Goal: Task Accomplishment & Management: Complete application form

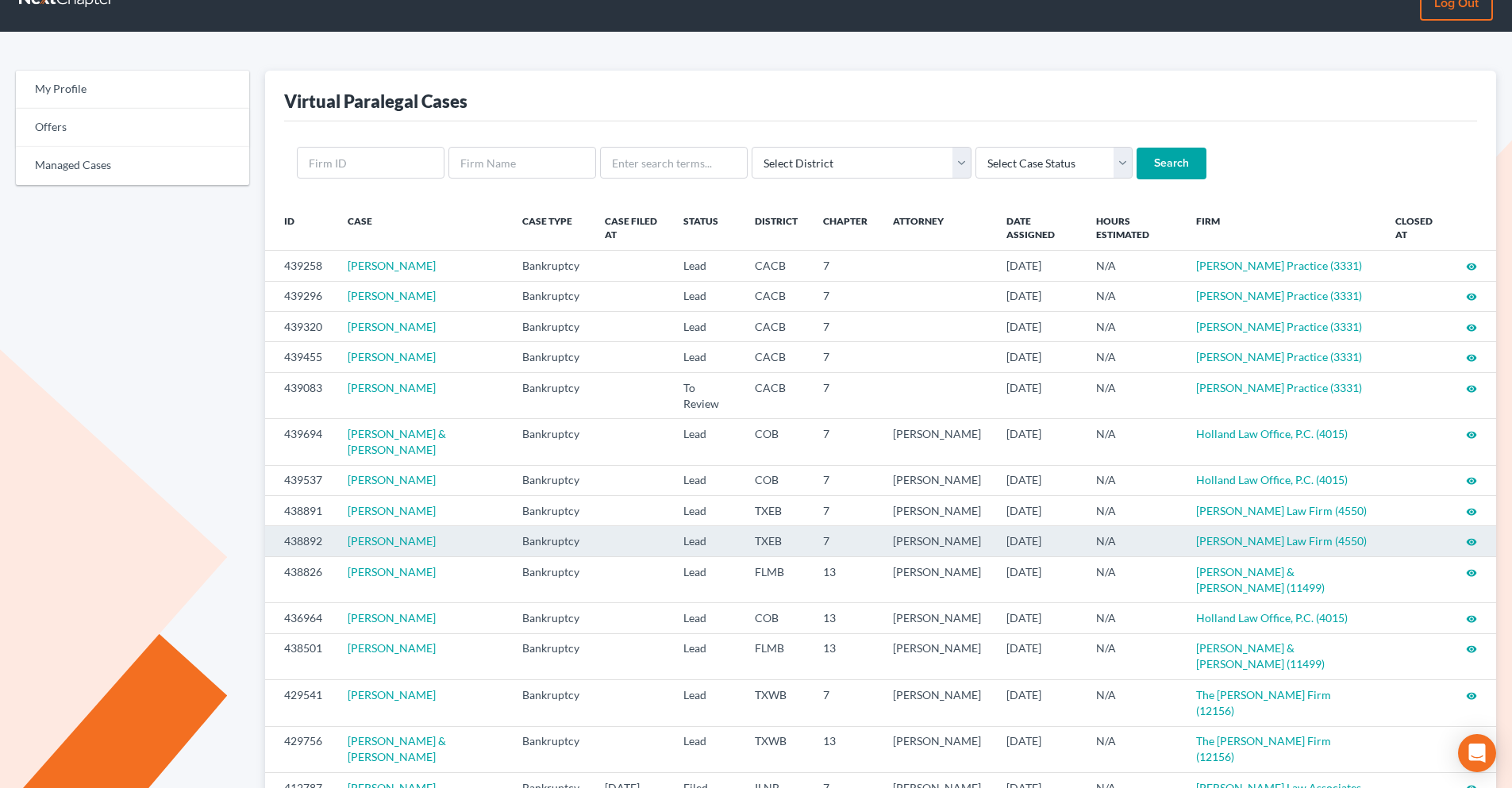
scroll to position [79, 0]
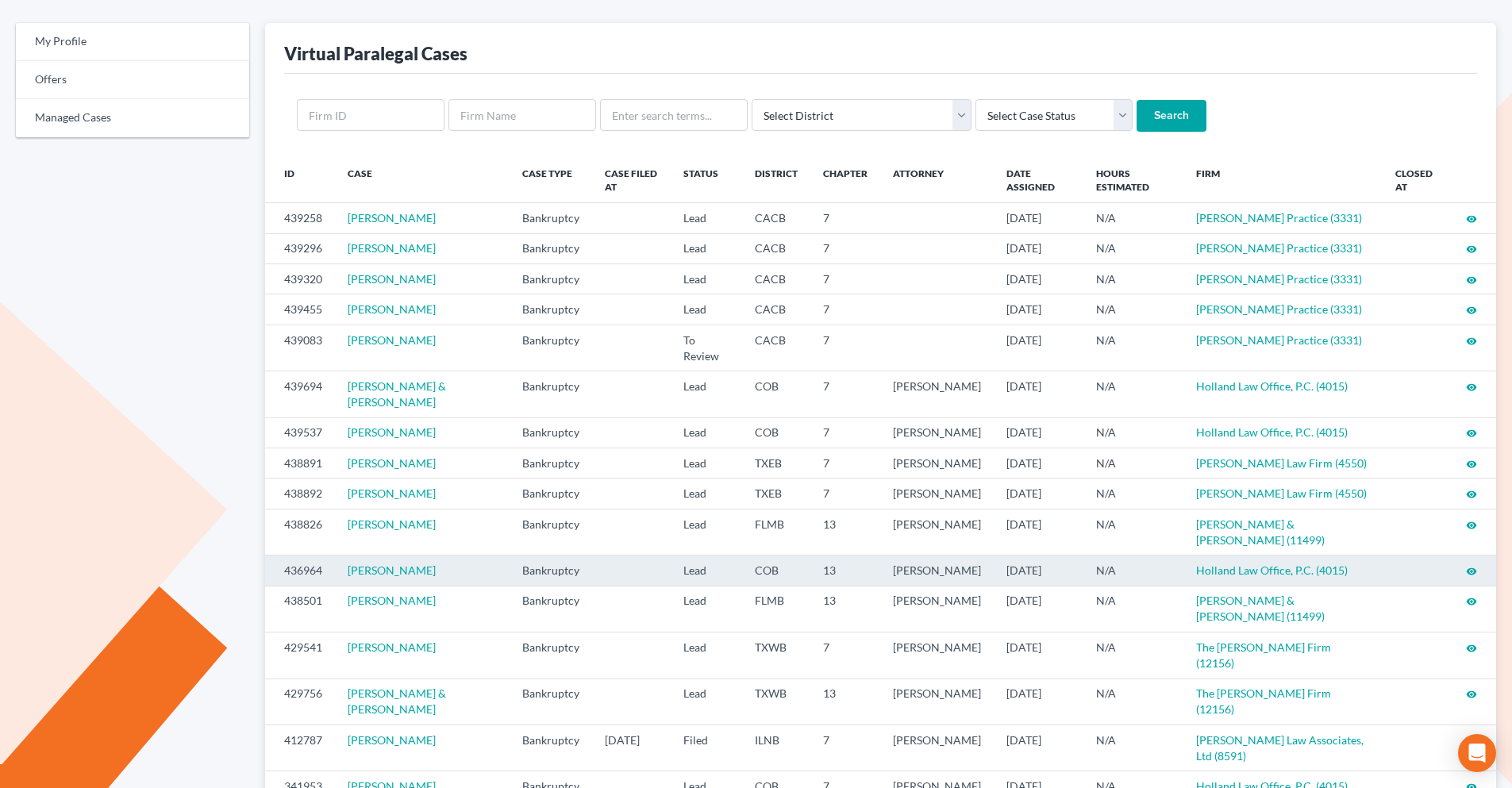
click at [1206, 571] on icon "visibility" at bounding box center [1471, 571] width 11 height 11
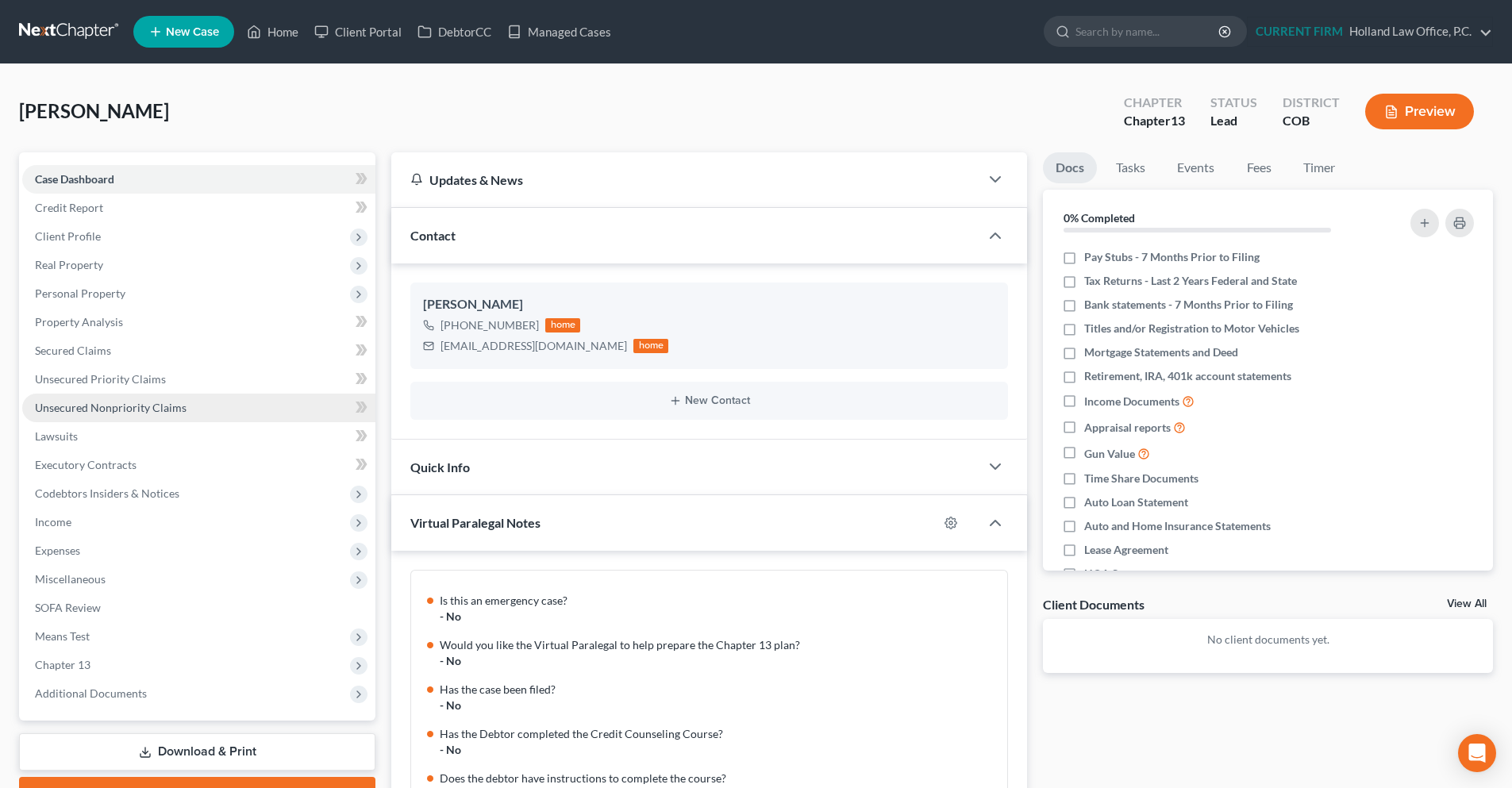
scroll to position [297, 0]
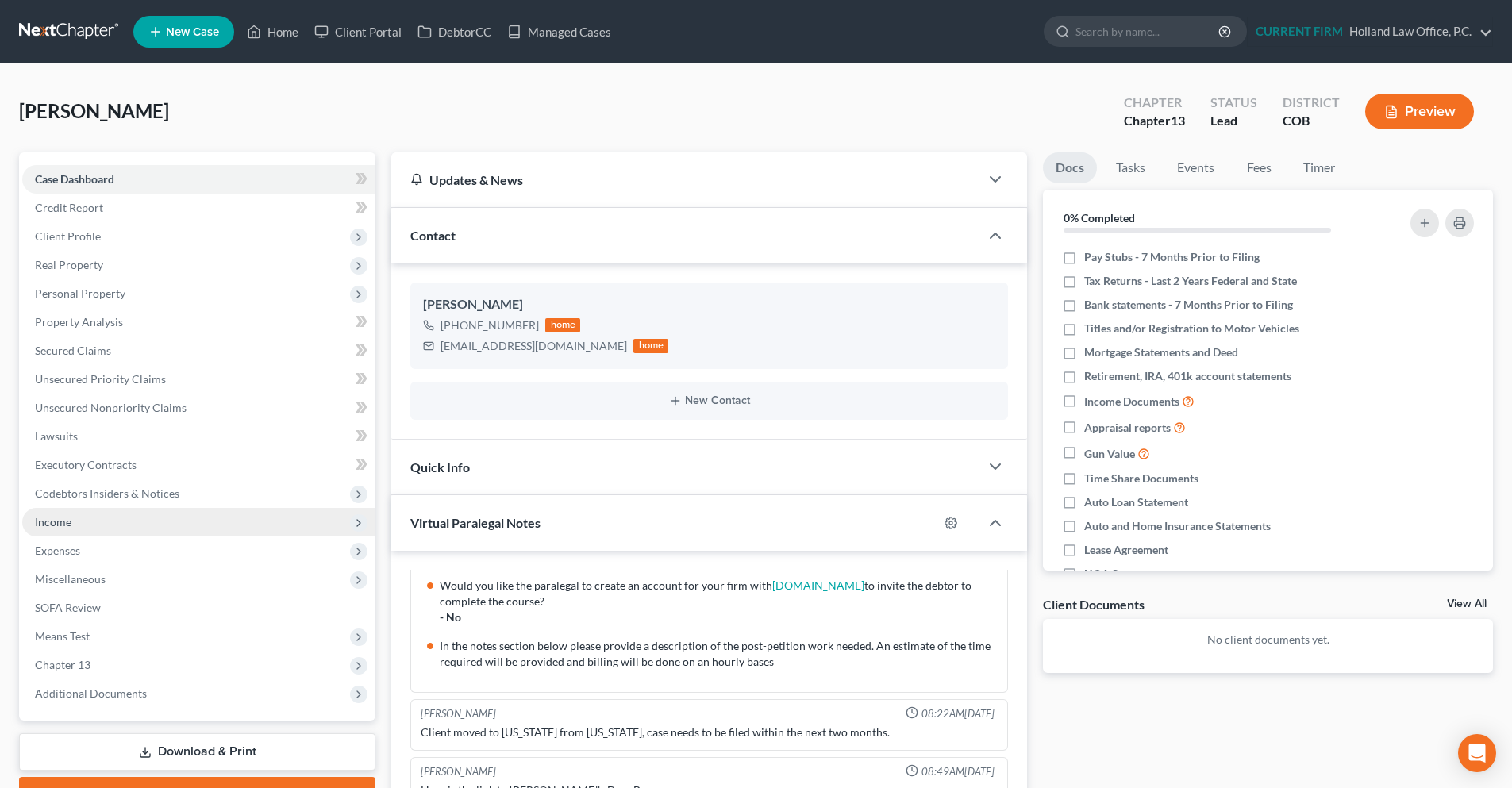
click at [177, 523] on span "Income" at bounding box center [199, 522] width 353 height 28
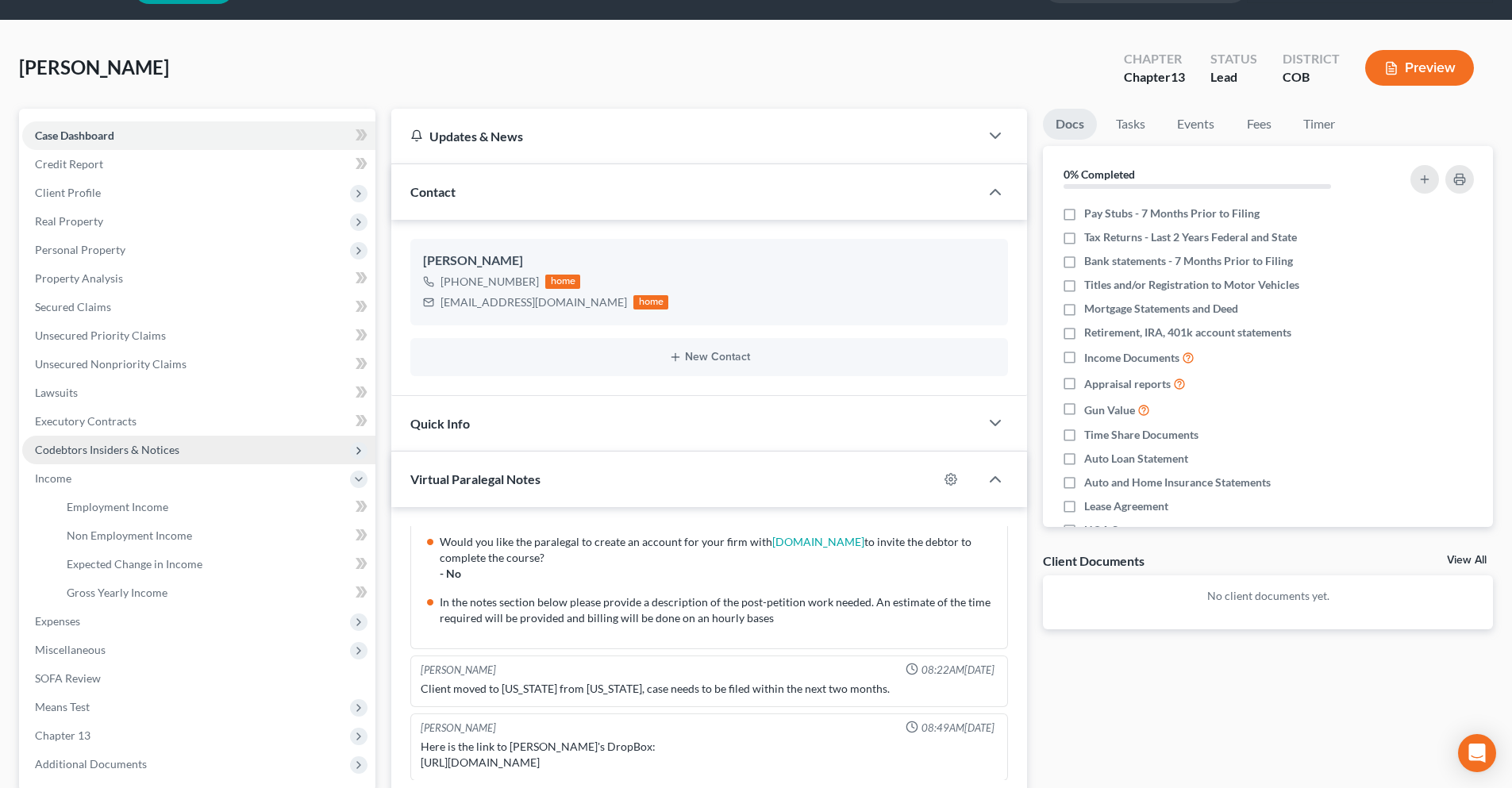
scroll to position [79, 0]
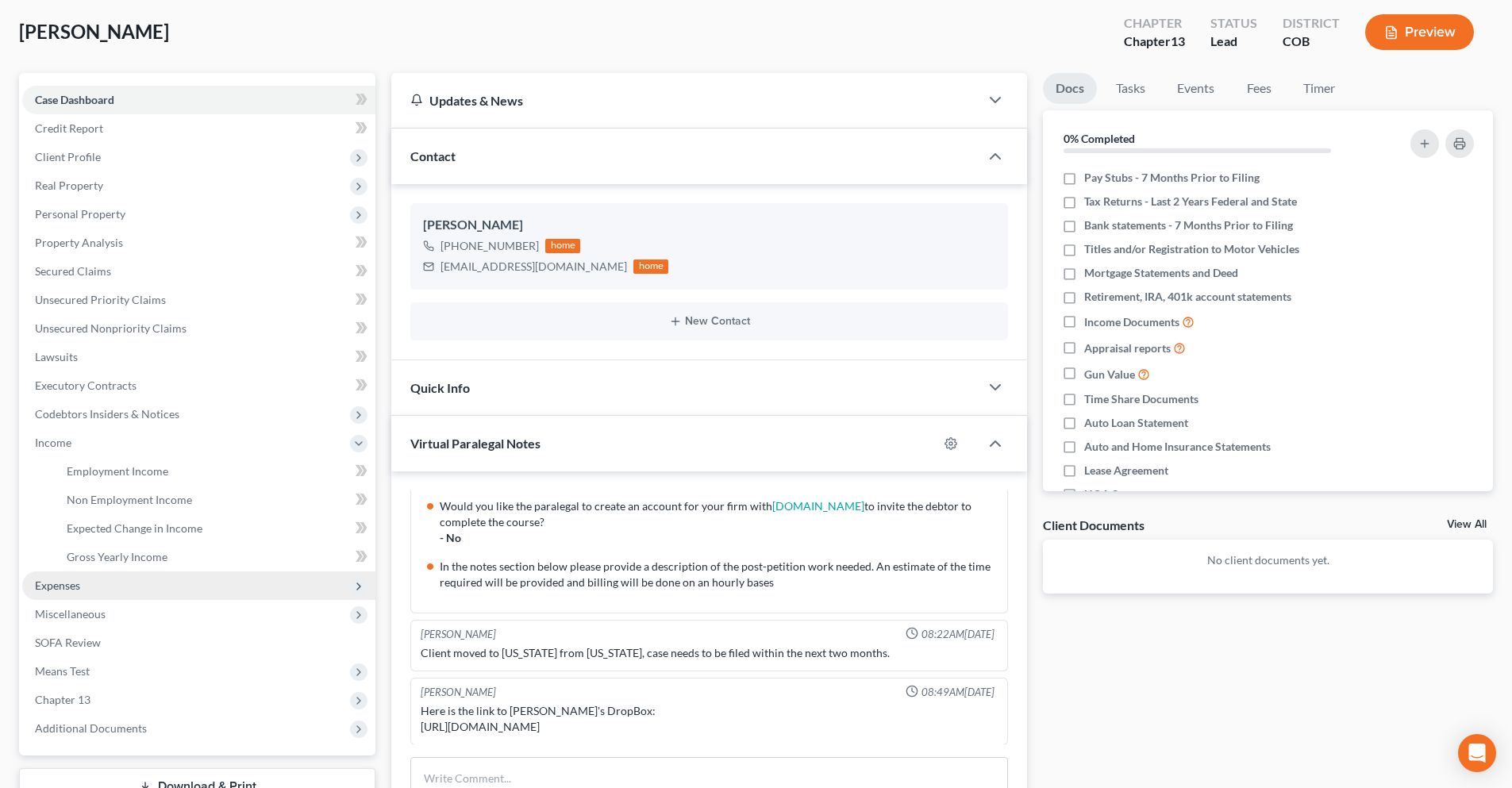
click at [98, 585] on span "Expenses" at bounding box center [199, 585] width 353 height 28
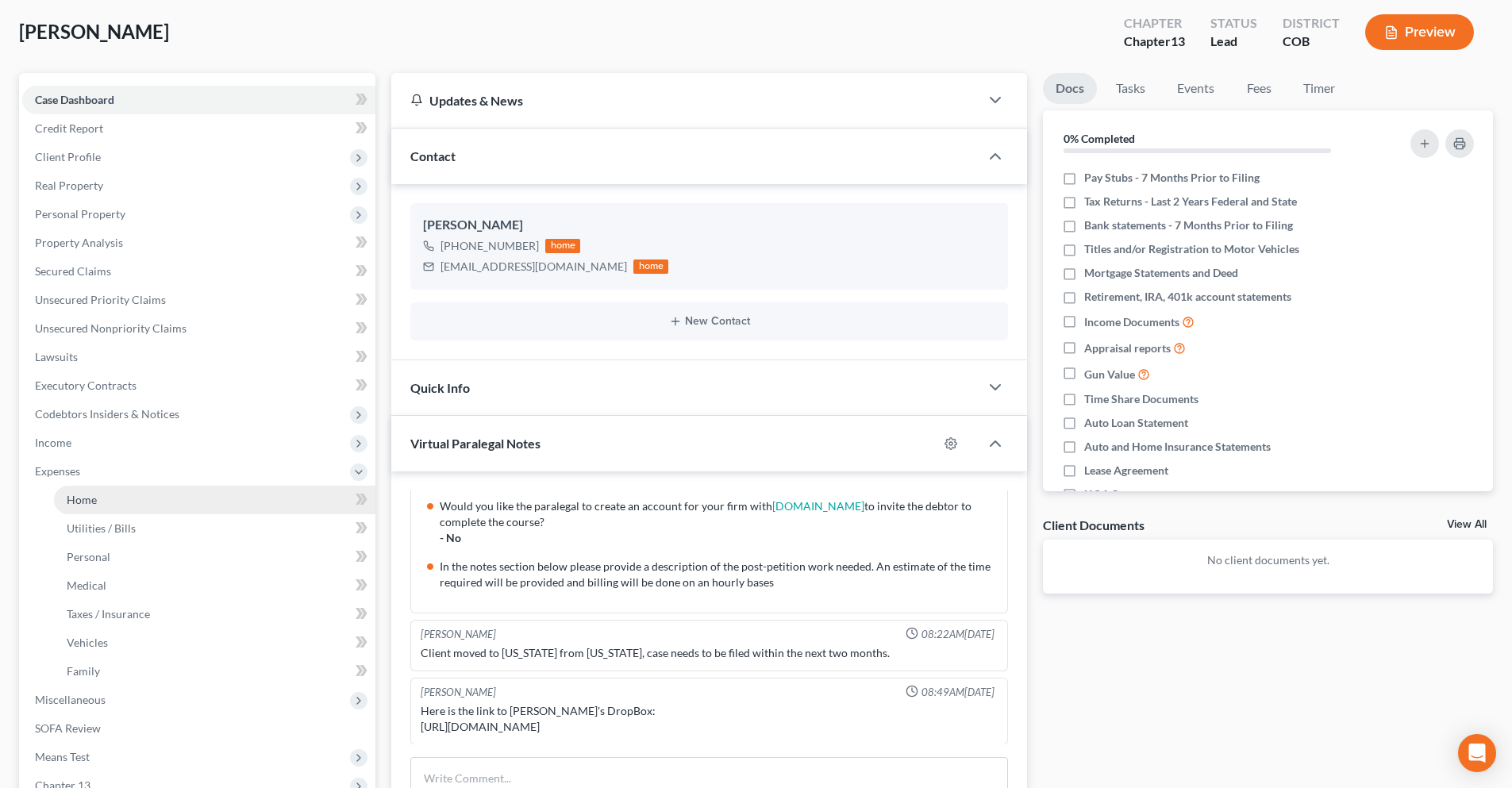
click at [123, 492] on link "Home" at bounding box center [215, 499] width 322 height 28
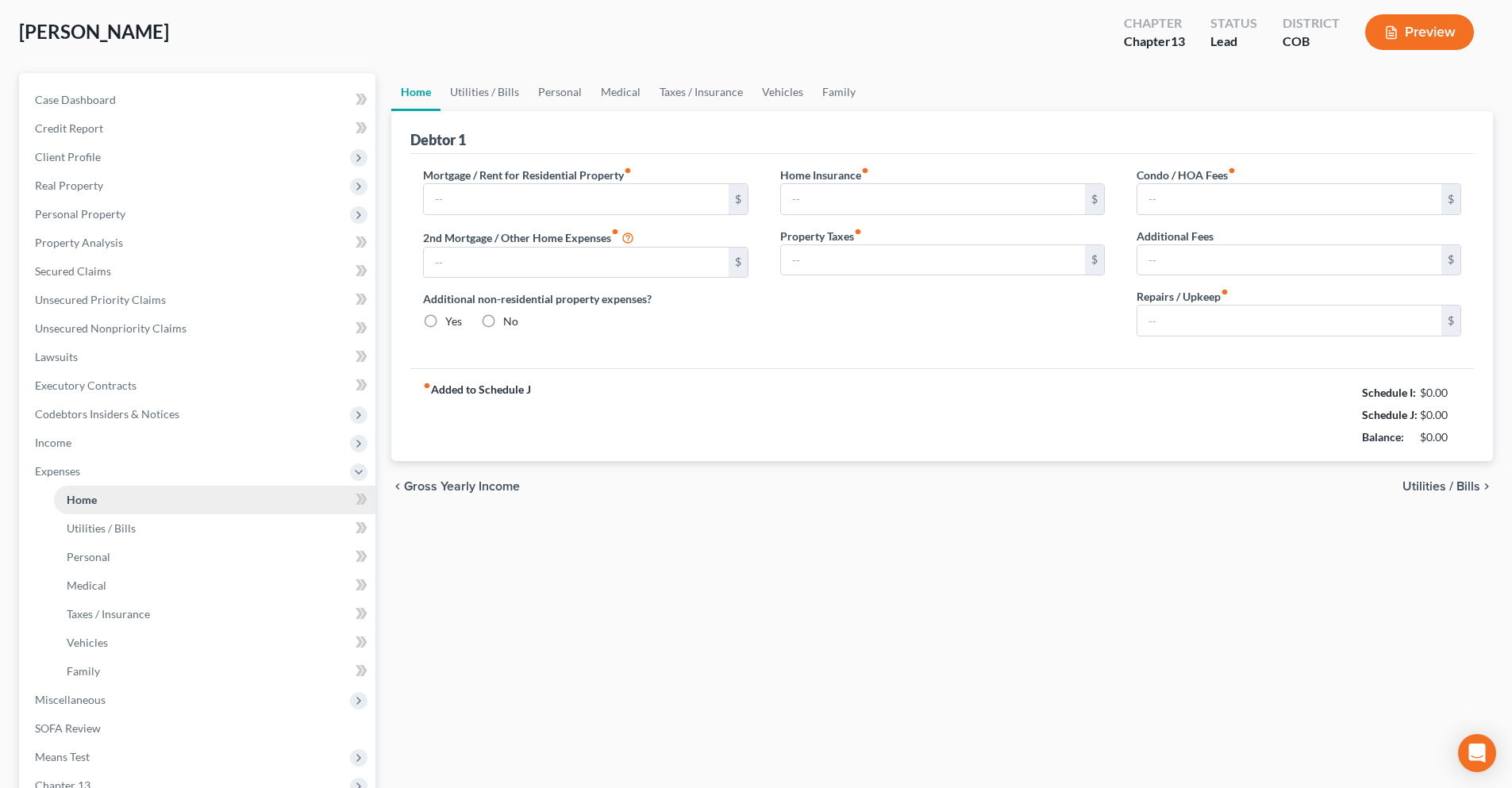
type input "0.00"
radio input "true"
type input "0.00"
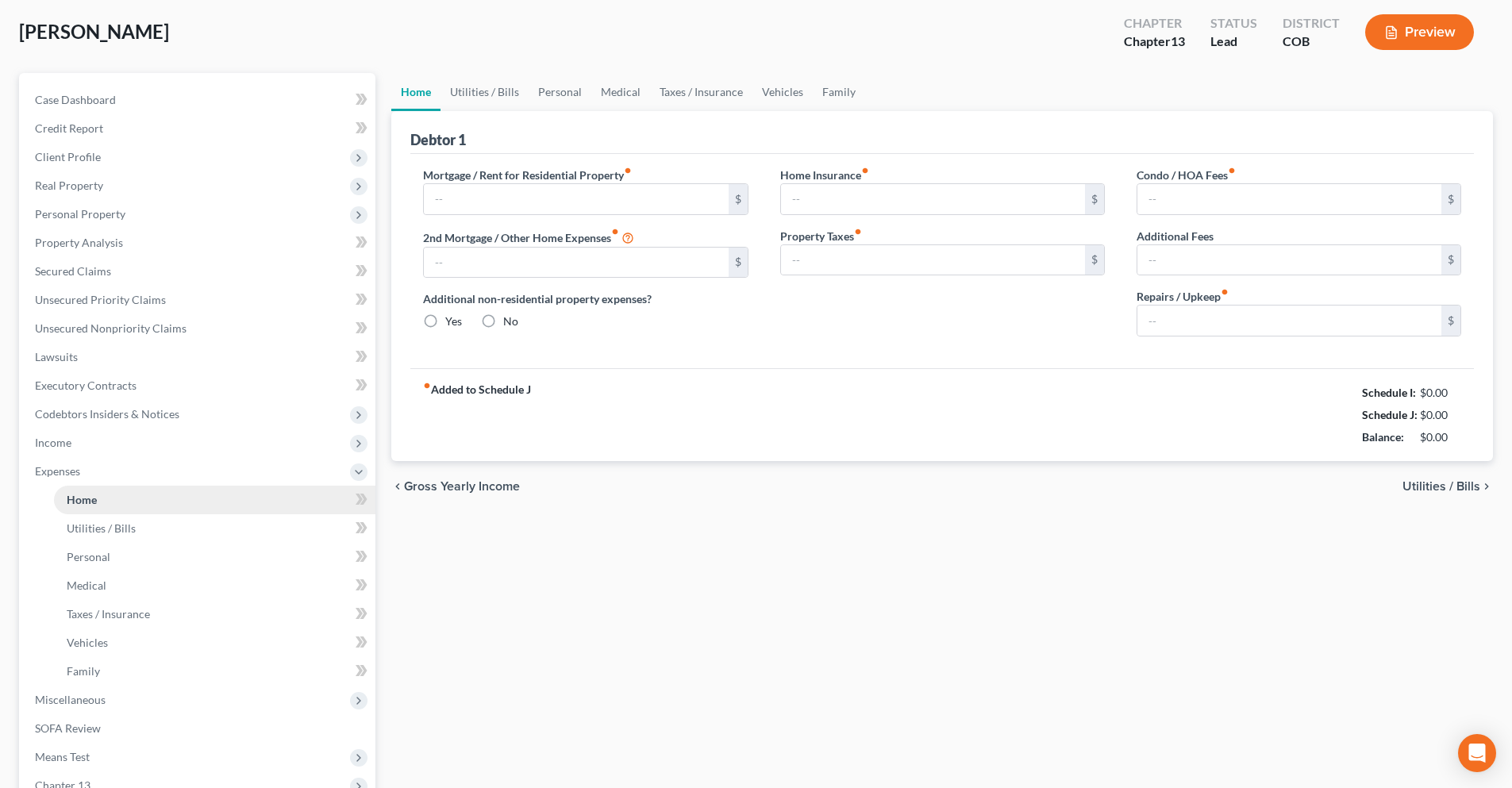
type input "0.00"
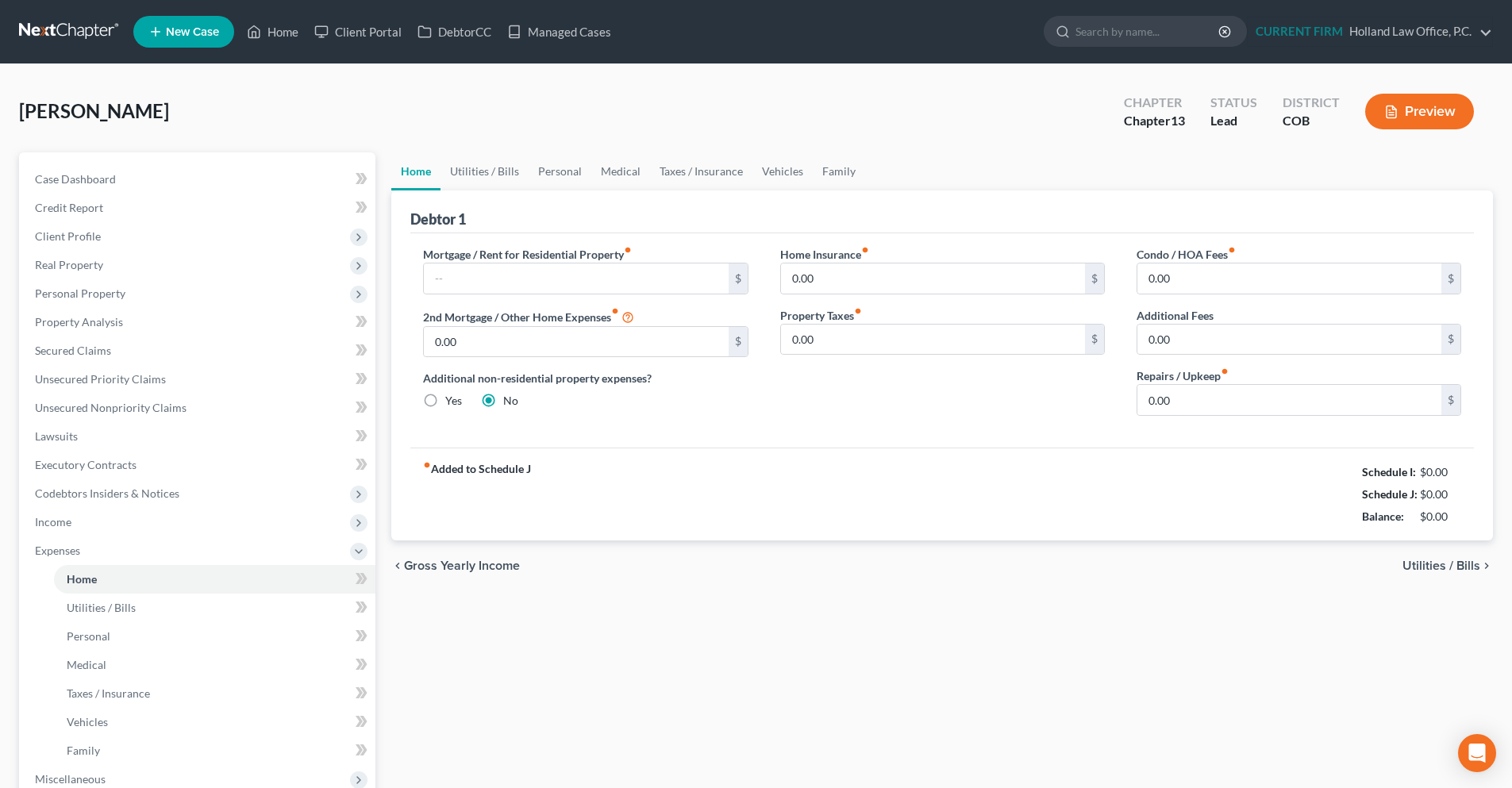
click at [1455, 564] on span "Utilities / Bills" at bounding box center [1440, 565] width 78 height 13
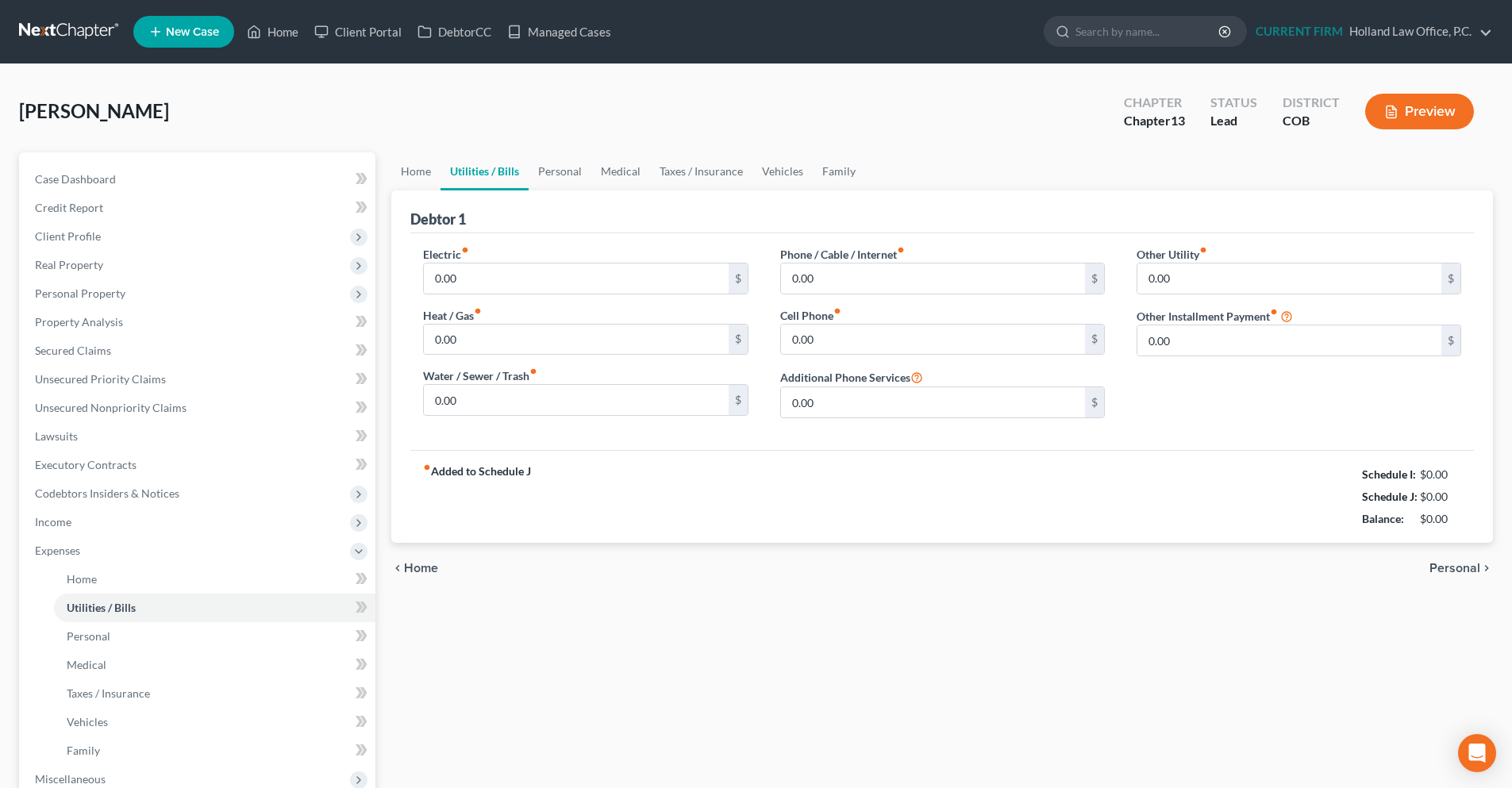
click at [1455, 564] on span "Personal" at bounding box center [1455, 568] width 51 height 13
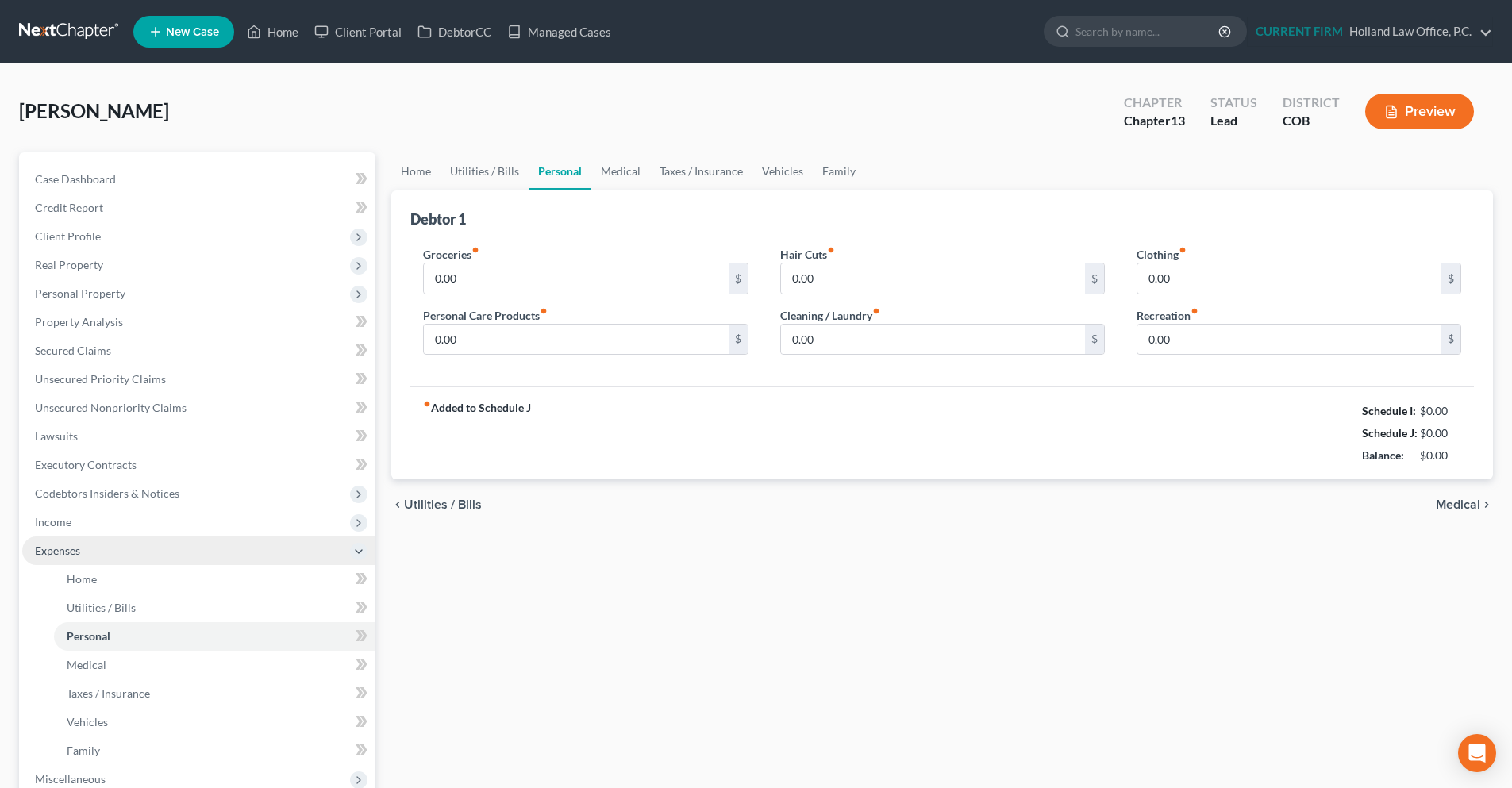
click at [182, 558] on span "Expenses" at bounding box center [199, 551] width 353 height 28
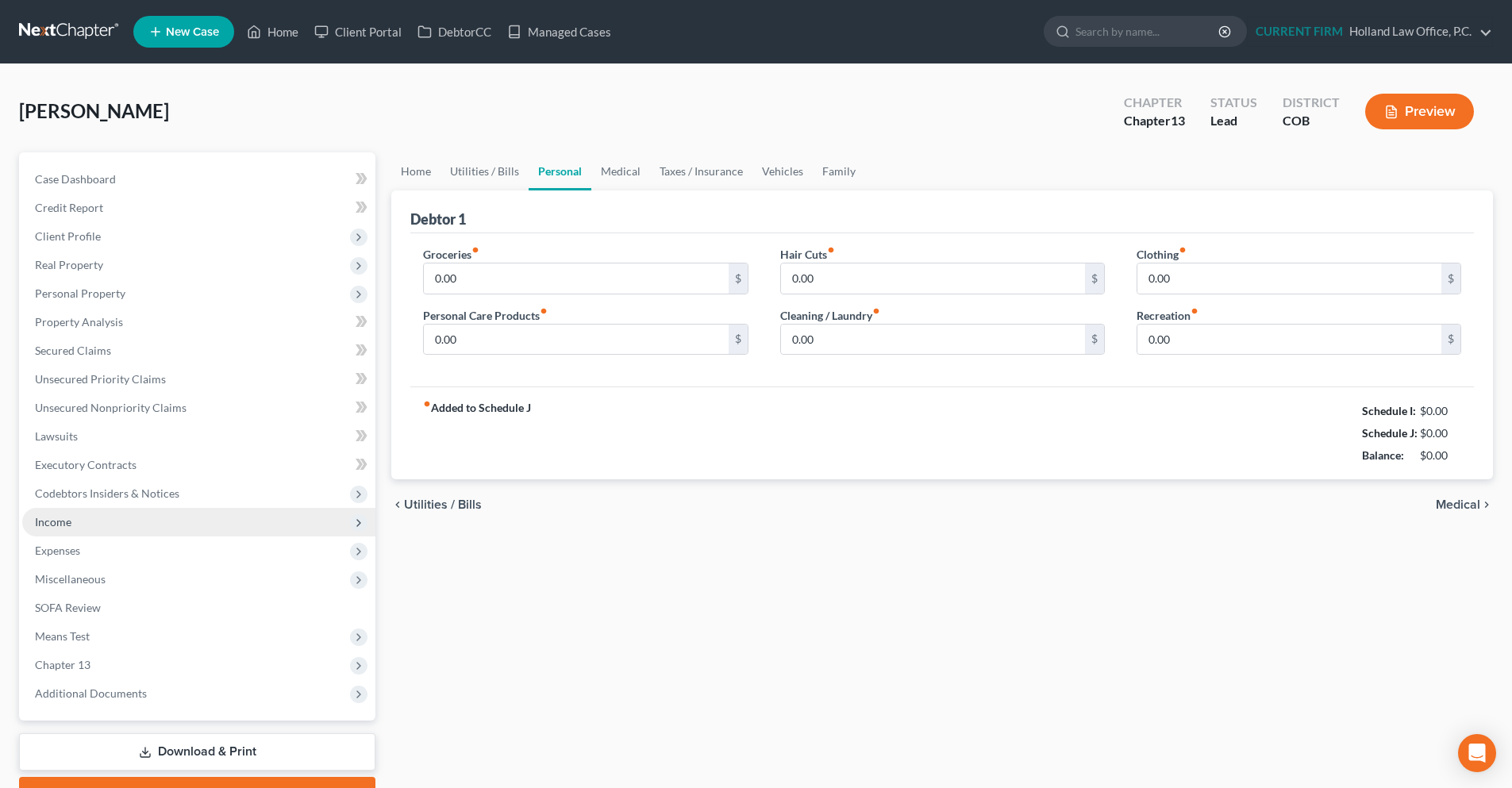
click at [124, 520] on span "Income" at bounding box center [199, 522] width 353 height 28
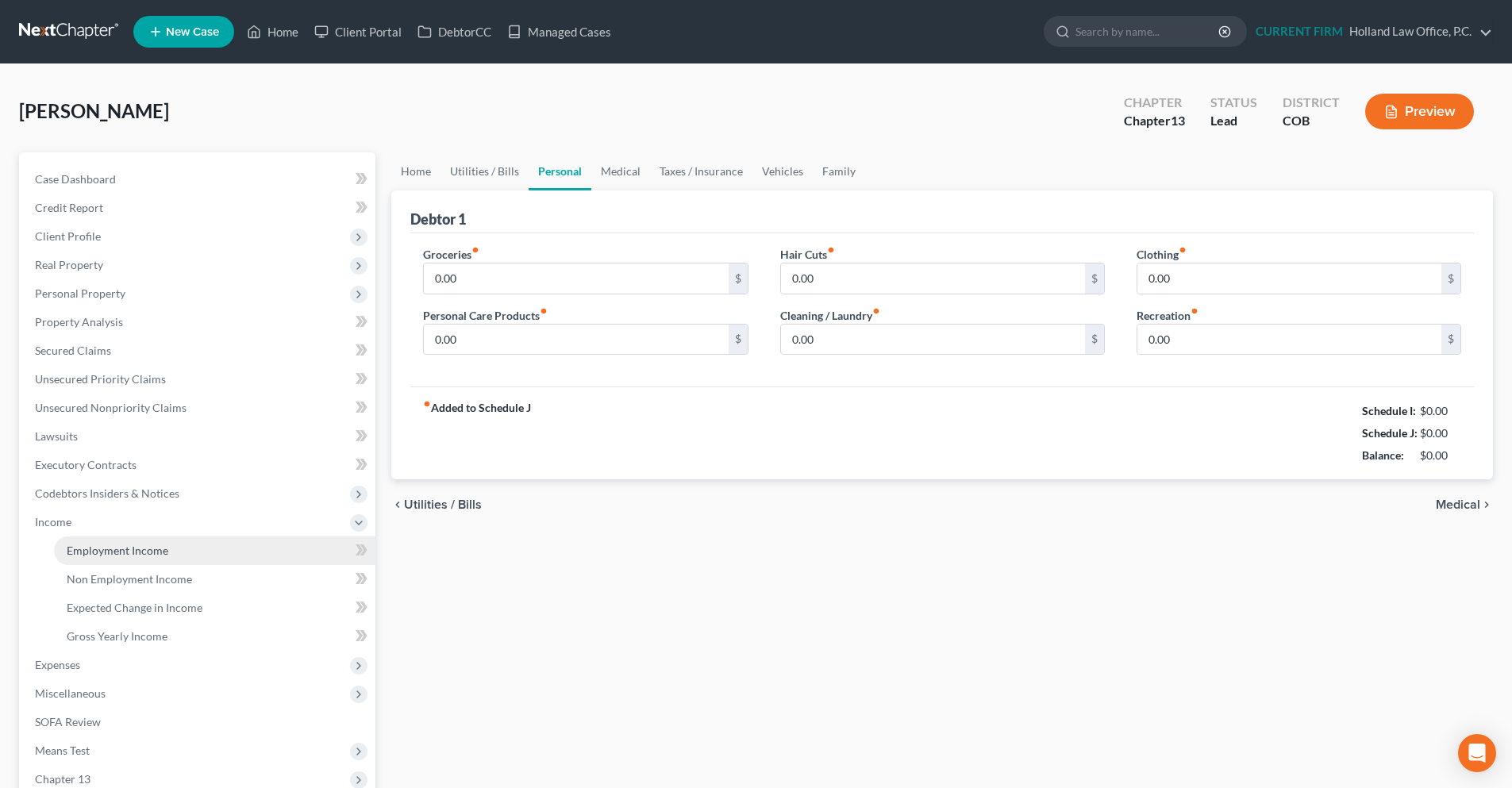
click at [188, 555] on link "Employment Income" at bounding box center [215, 551] width 322 height 28
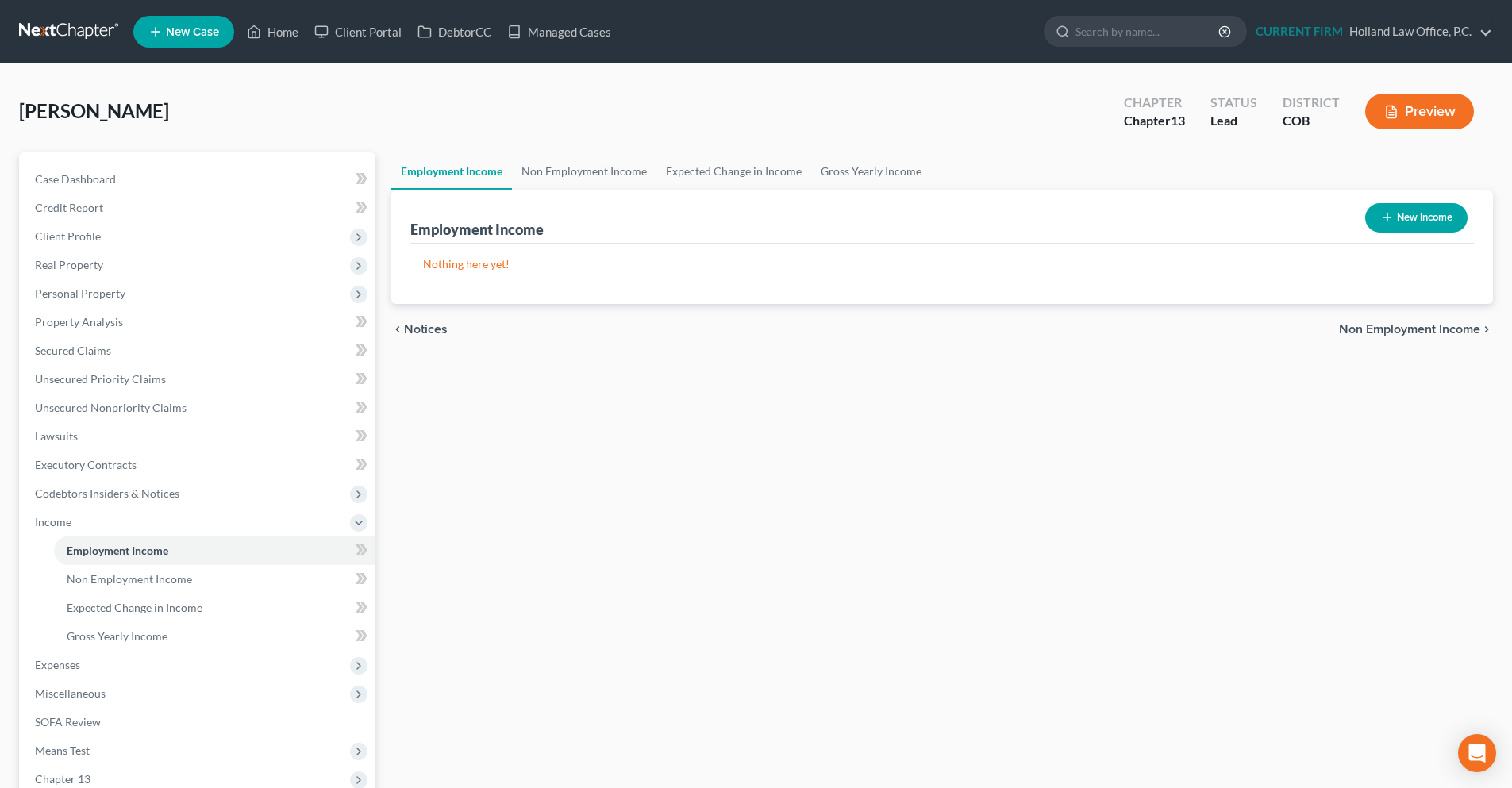
click at [1405, 214] on button "New Income" at bounding box center [1416, 218] width 102 height 29
select select "0"
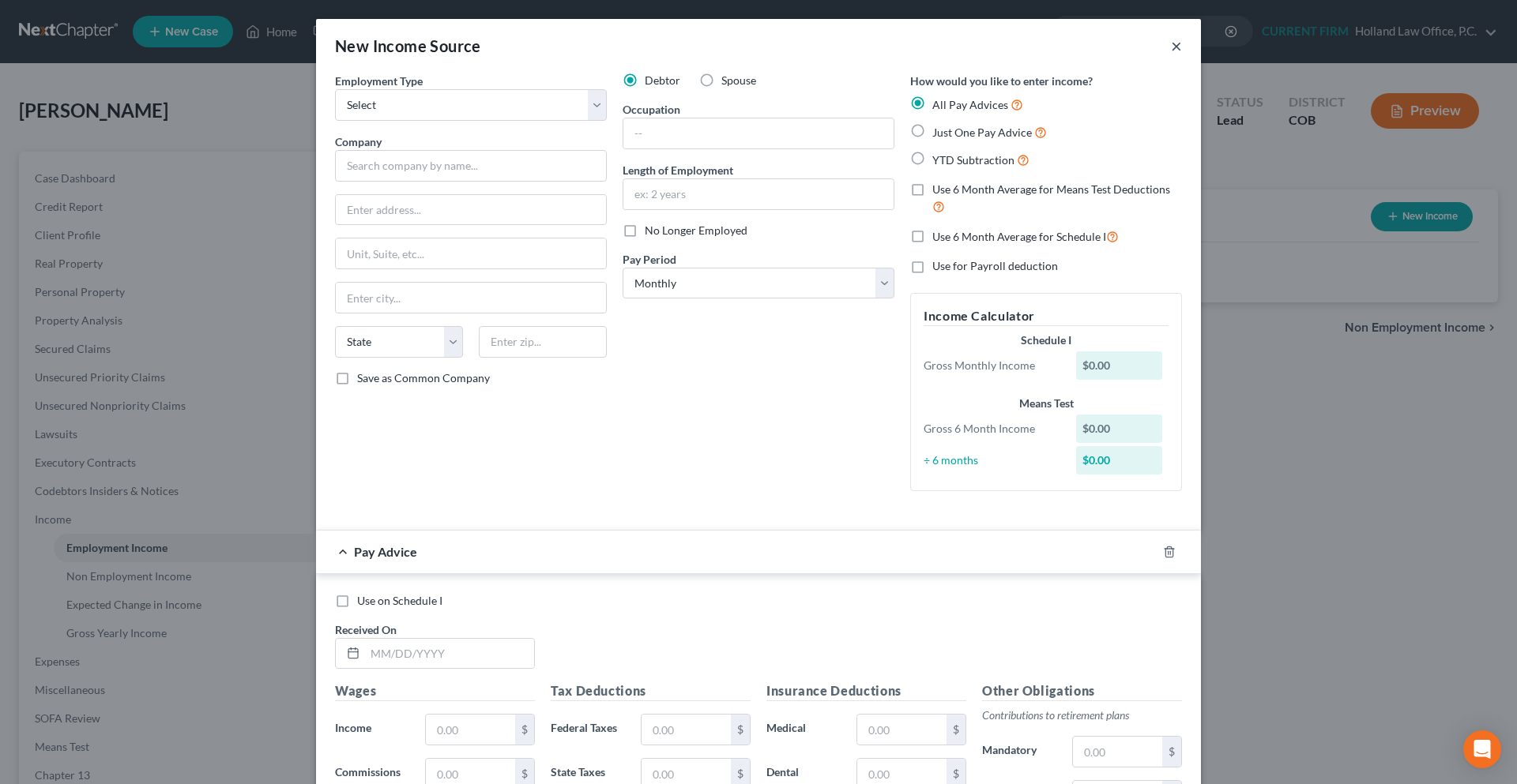
click at [1171, 50] on button "×" at bounding box center [1176, 45] width 11 height 19
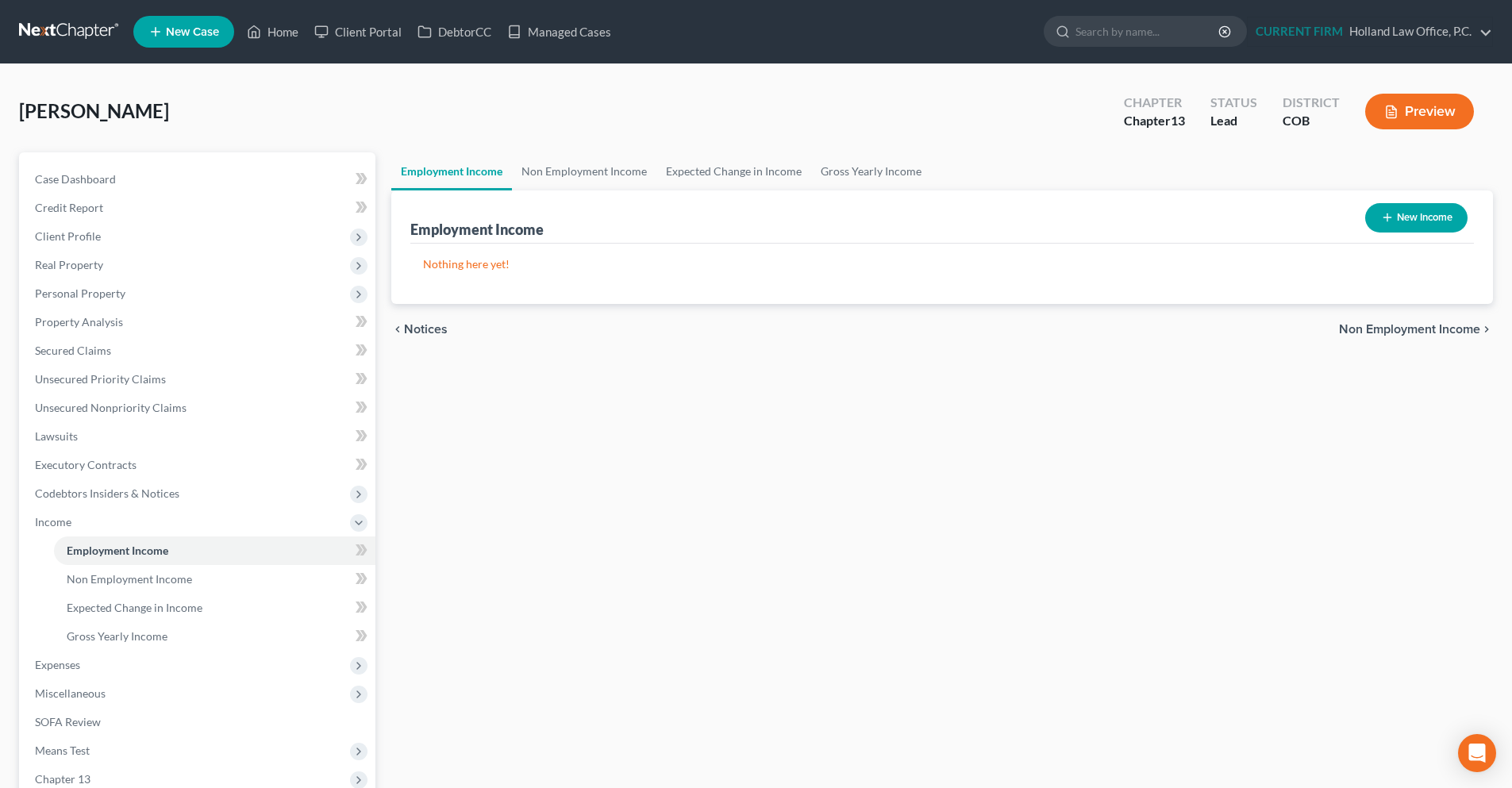
click at [59, 33] on link at bounding box center [70, 31] width 102 height 28
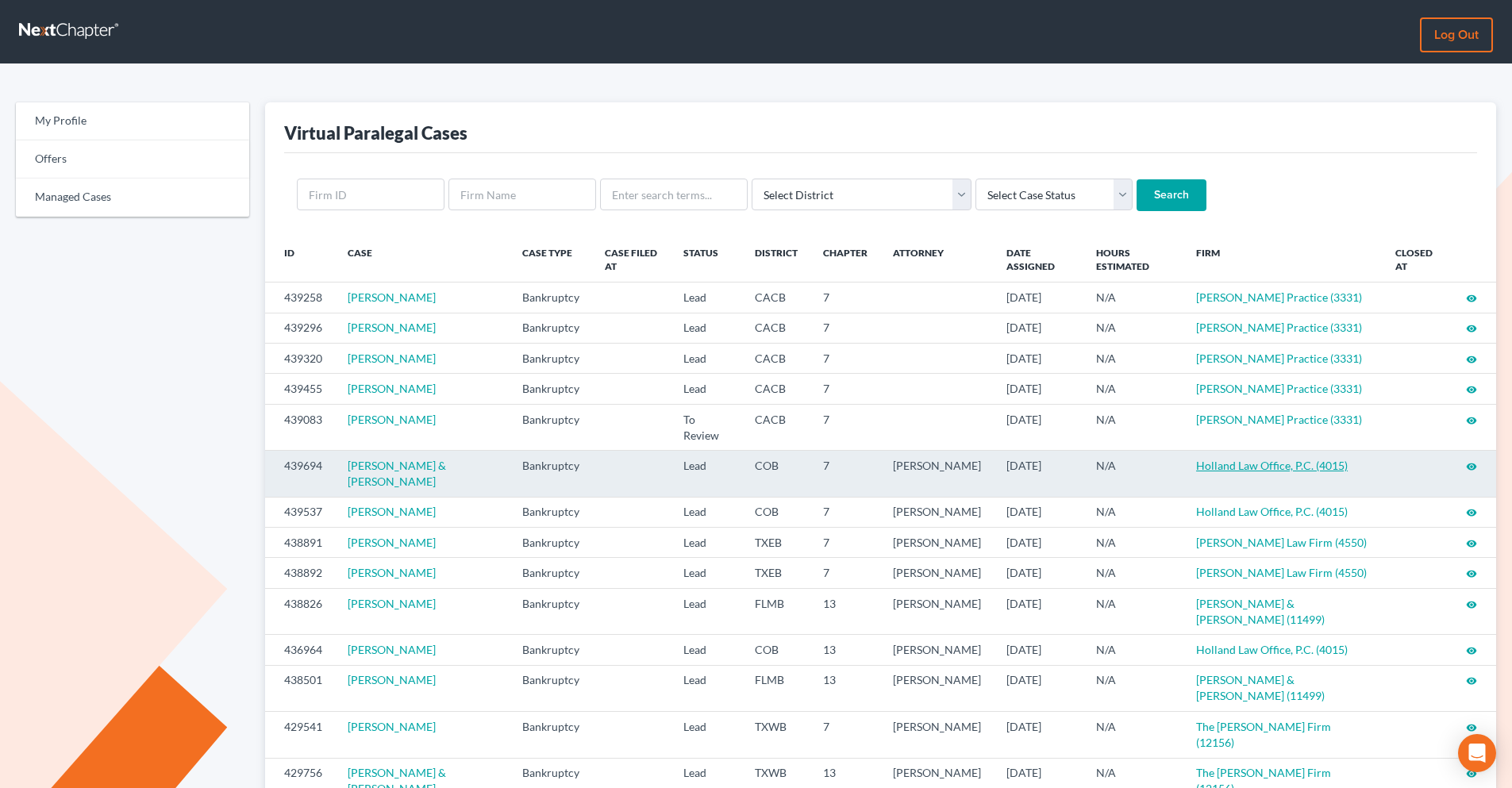
click at [1209, 470] on link "Holland Law Office, P.C. (4015)" at bounding box center [1272, 465] width 151 height 14
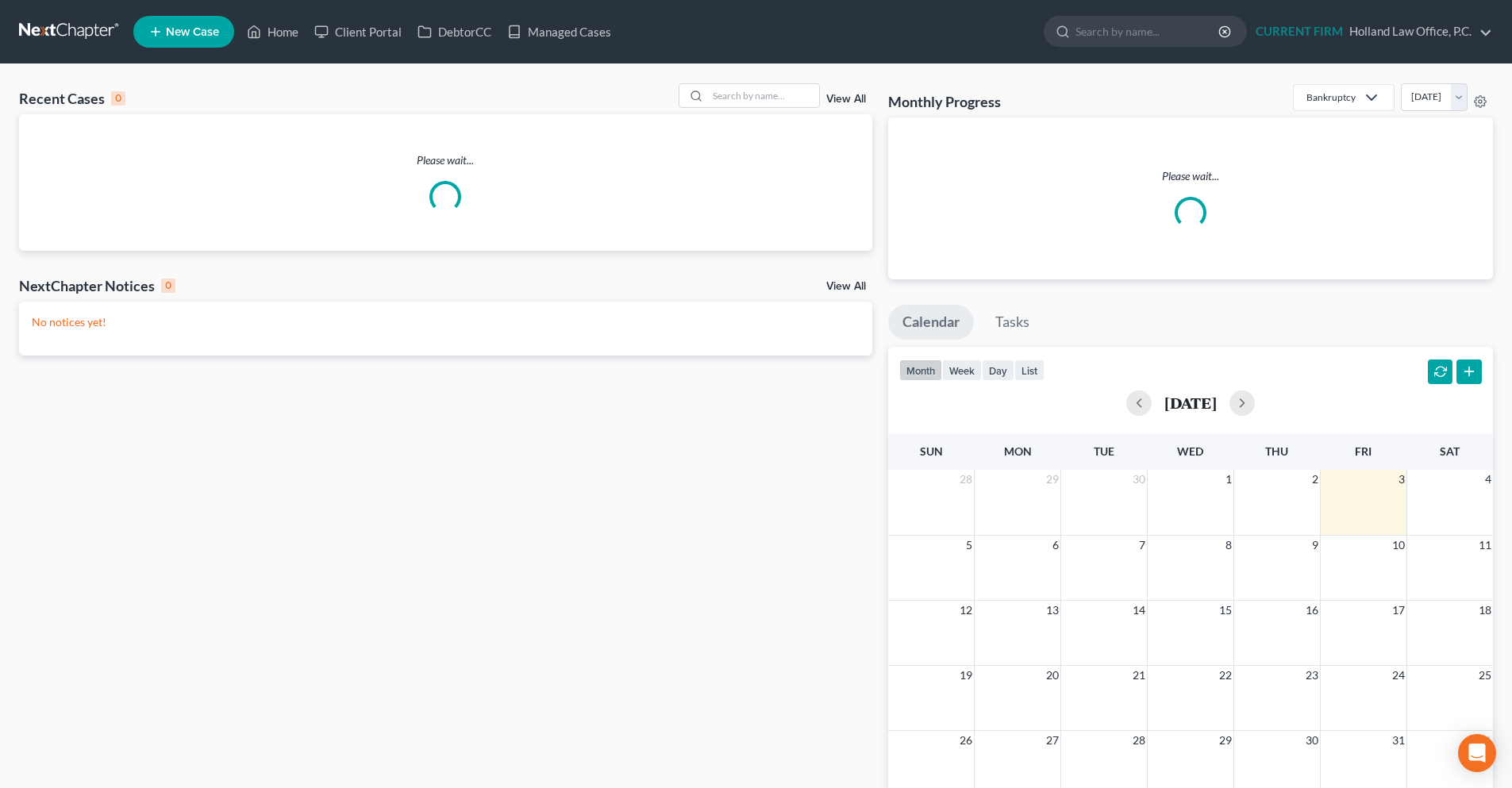
click at [26, 23] on link at bounding box center [70, 31] width 102 height 28
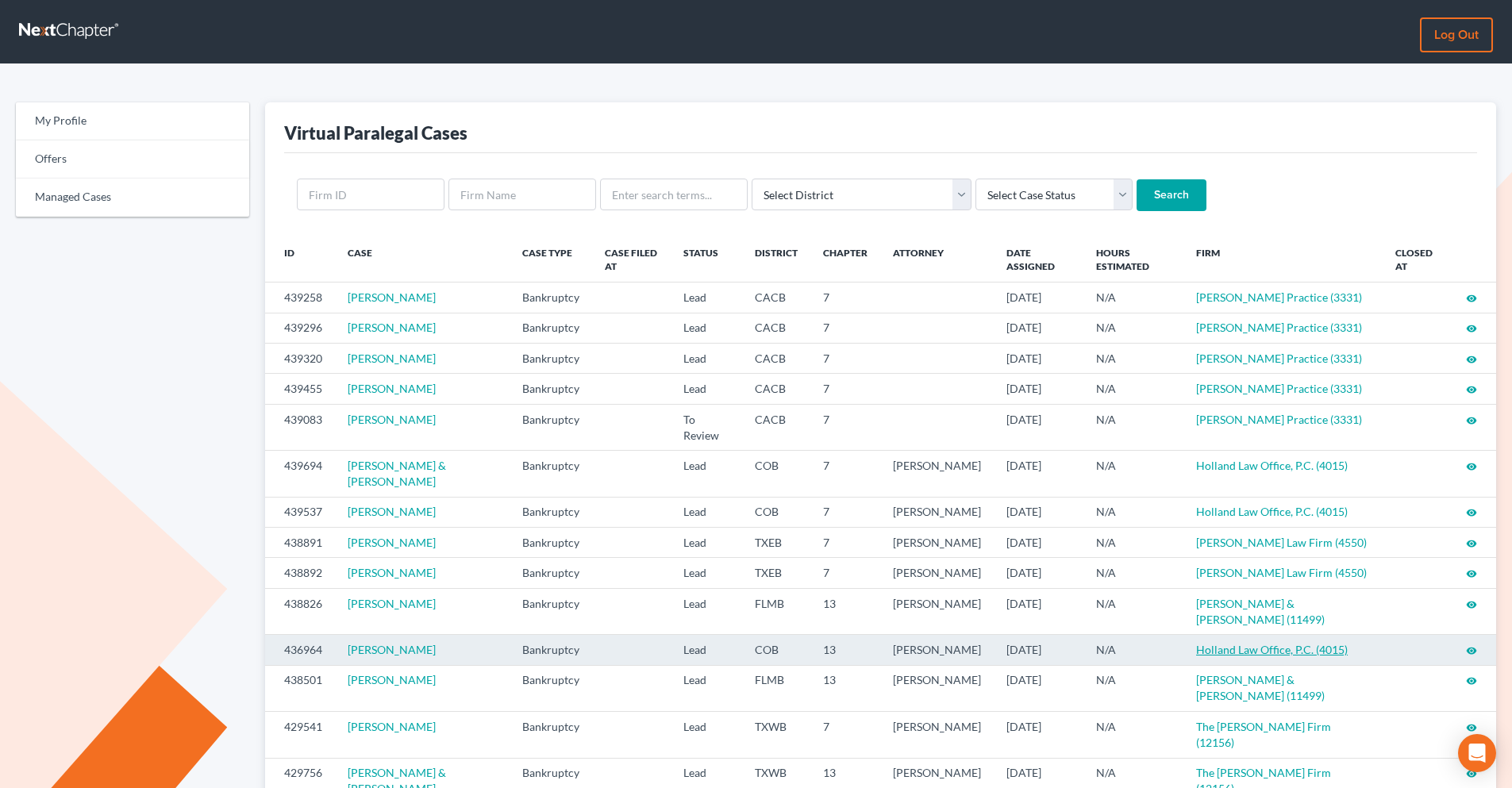
click at [1258, 650] on link "Holland Law Office, P.C. (4015)" at bounding box center [1272, 650] width 151 height 14
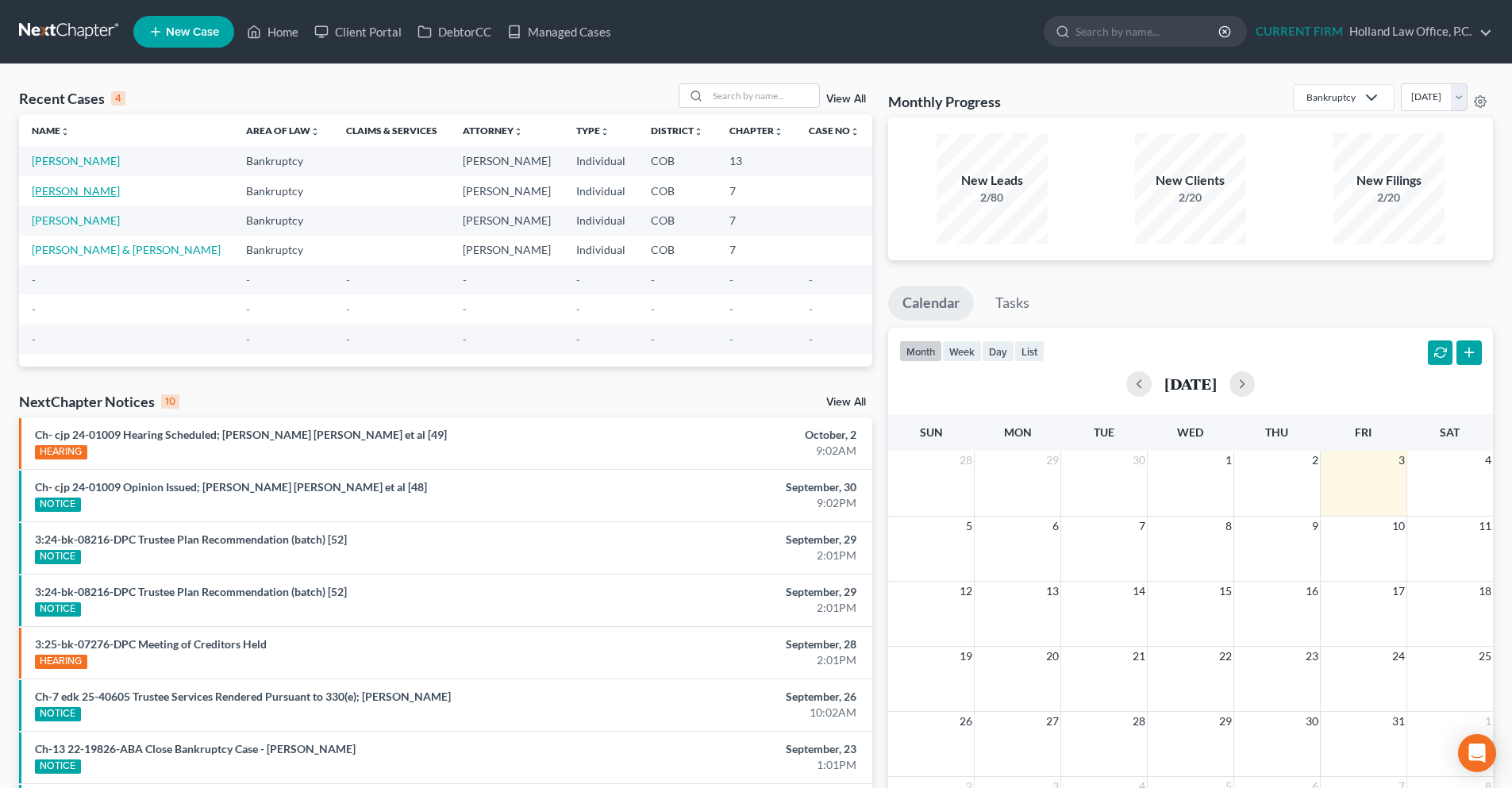
click at [77, 188] on link "[PERSON_NAME]" at bounding box center [76, 191] width 88 height 14
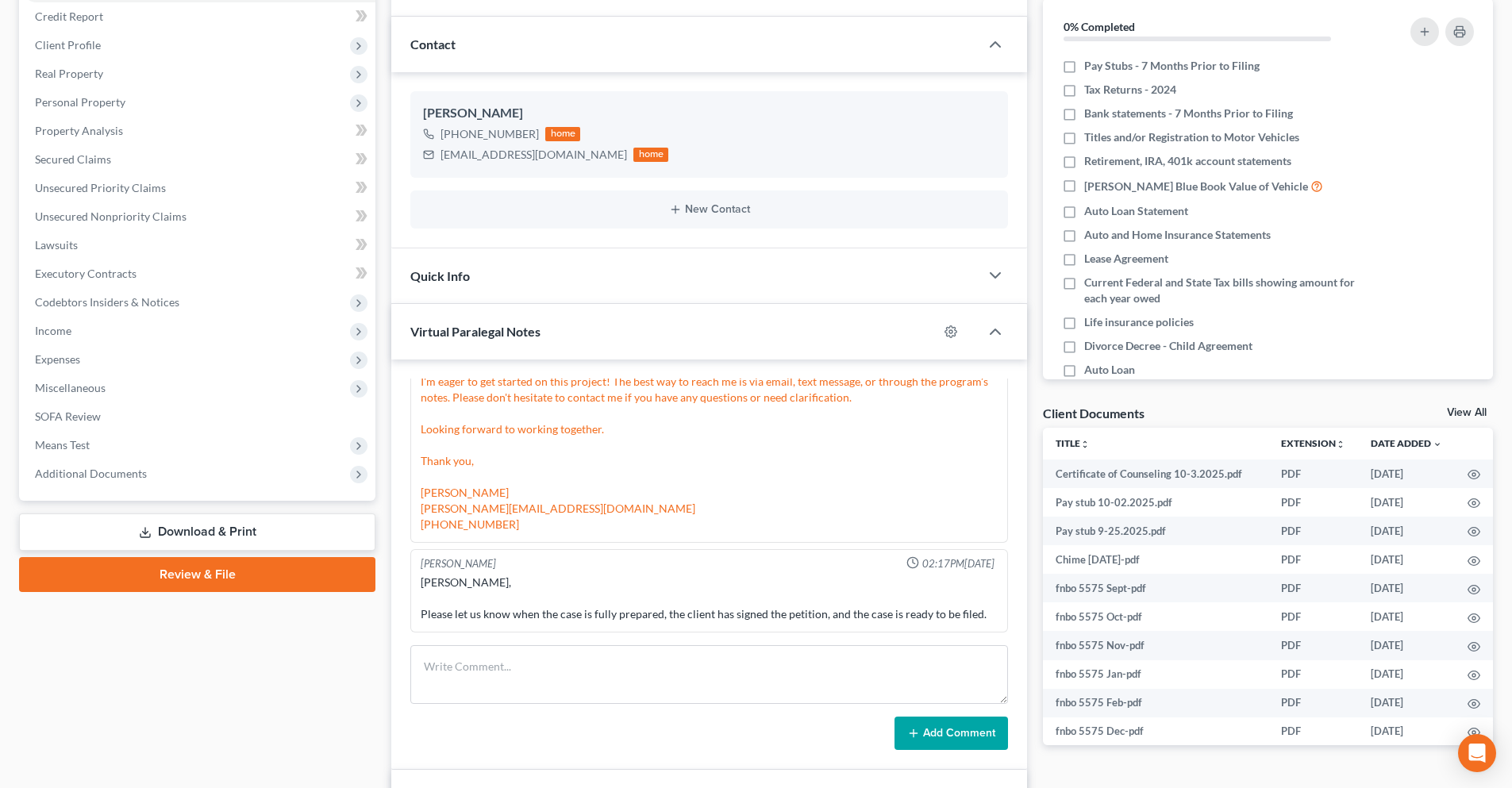
scroll to position [238, 0]
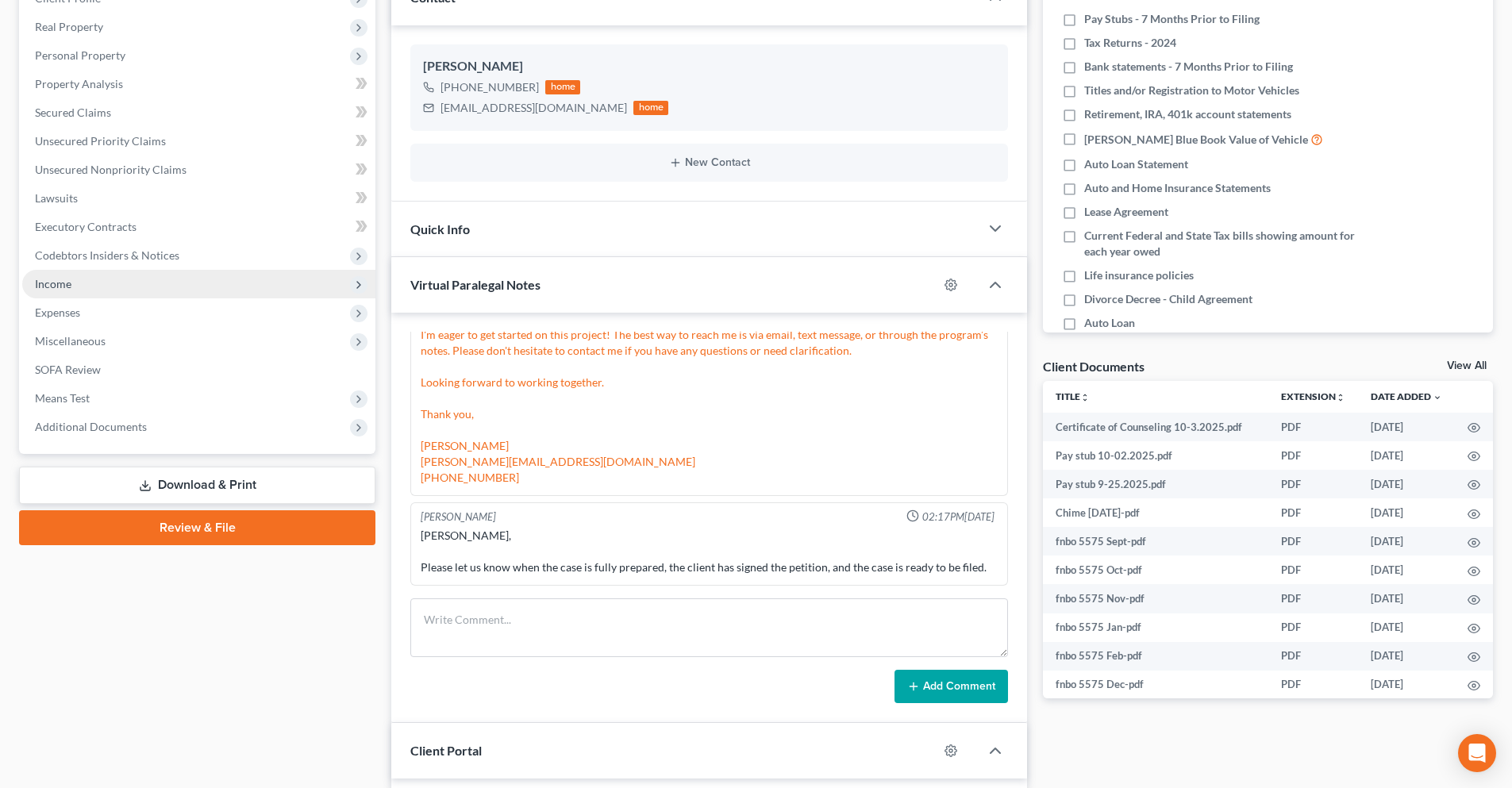
click at [64, 292] on span "Income" at bounding box center [199, 284] width 353 height 28
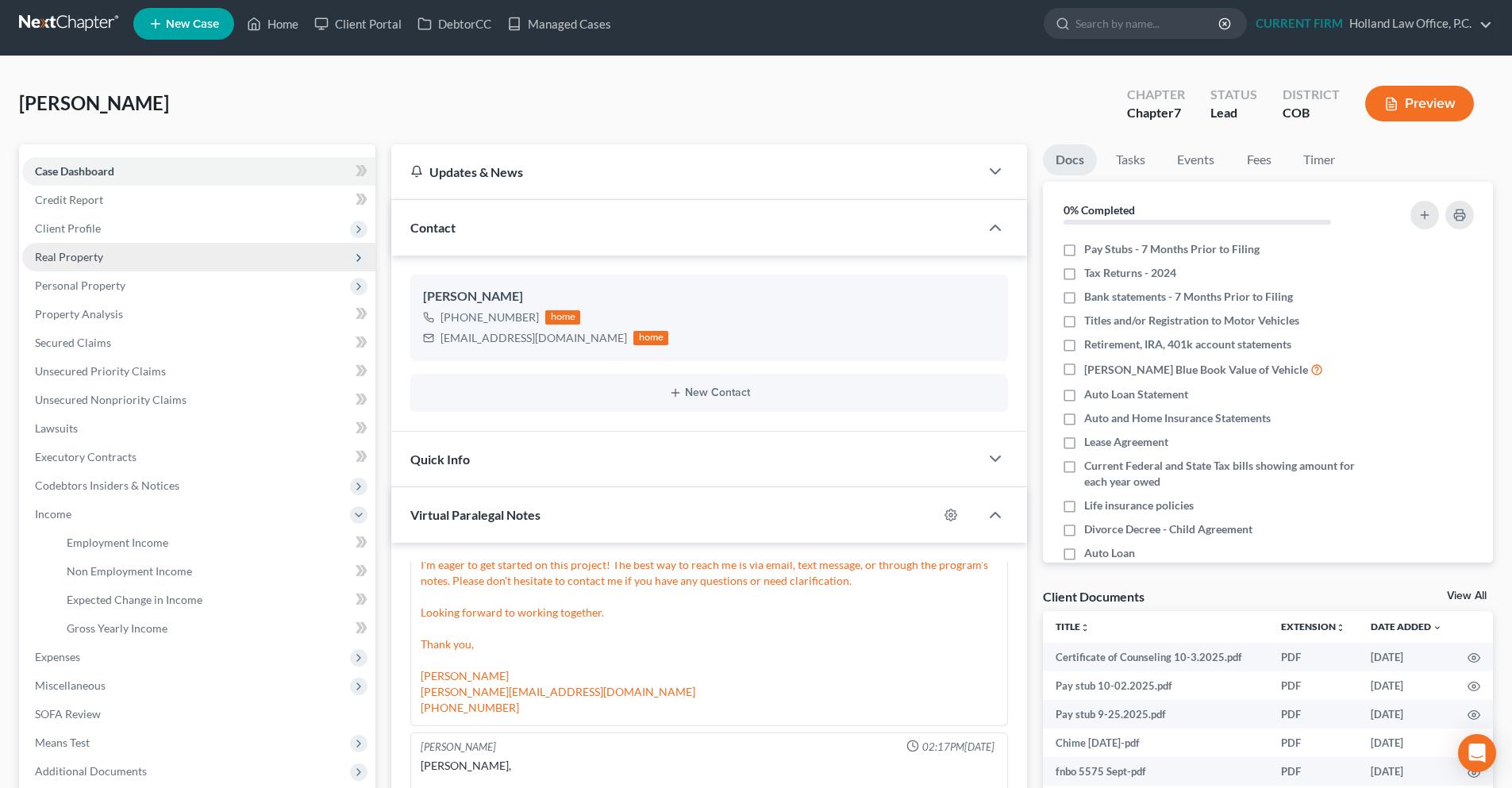
scroll to position [0, 0]
